Goal: Obtain resource: Download file/media

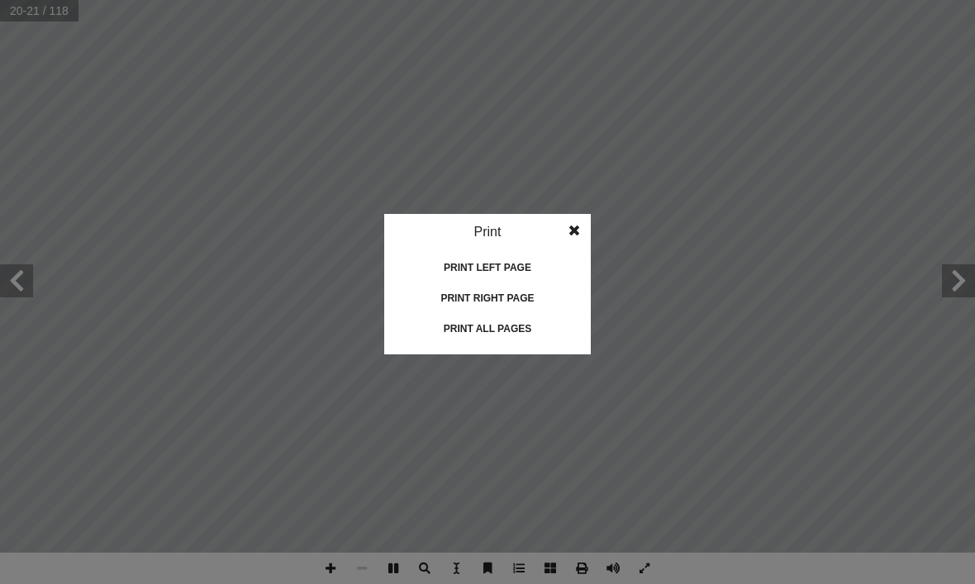
click at [513, 330] on div "Print all pages" at bounding box center [487, 329] width 165 height 26
